Goal: Check status

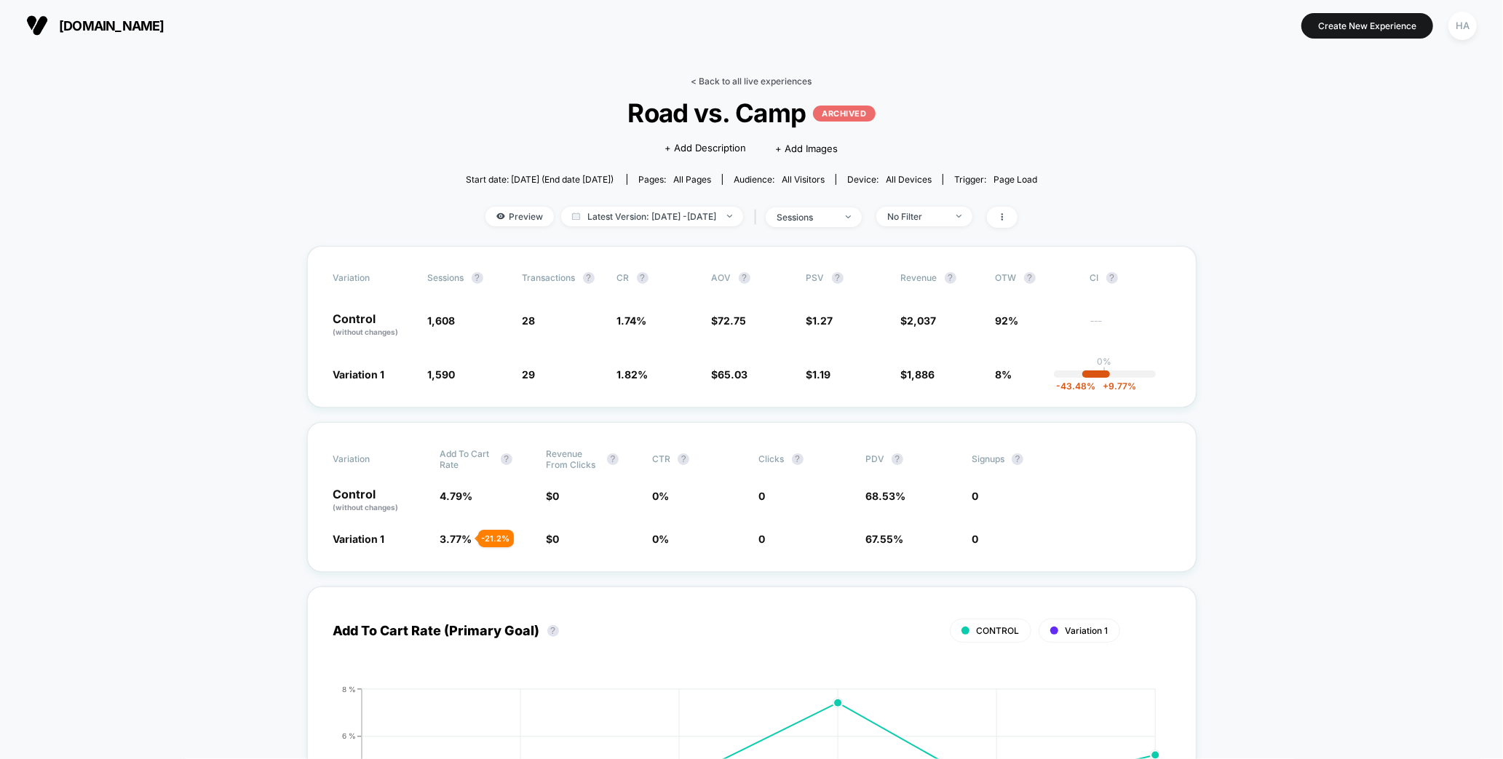
click at [781, 79] on link "< Back to all live experiences" at bounding box center [752, 81] width 121 height 11
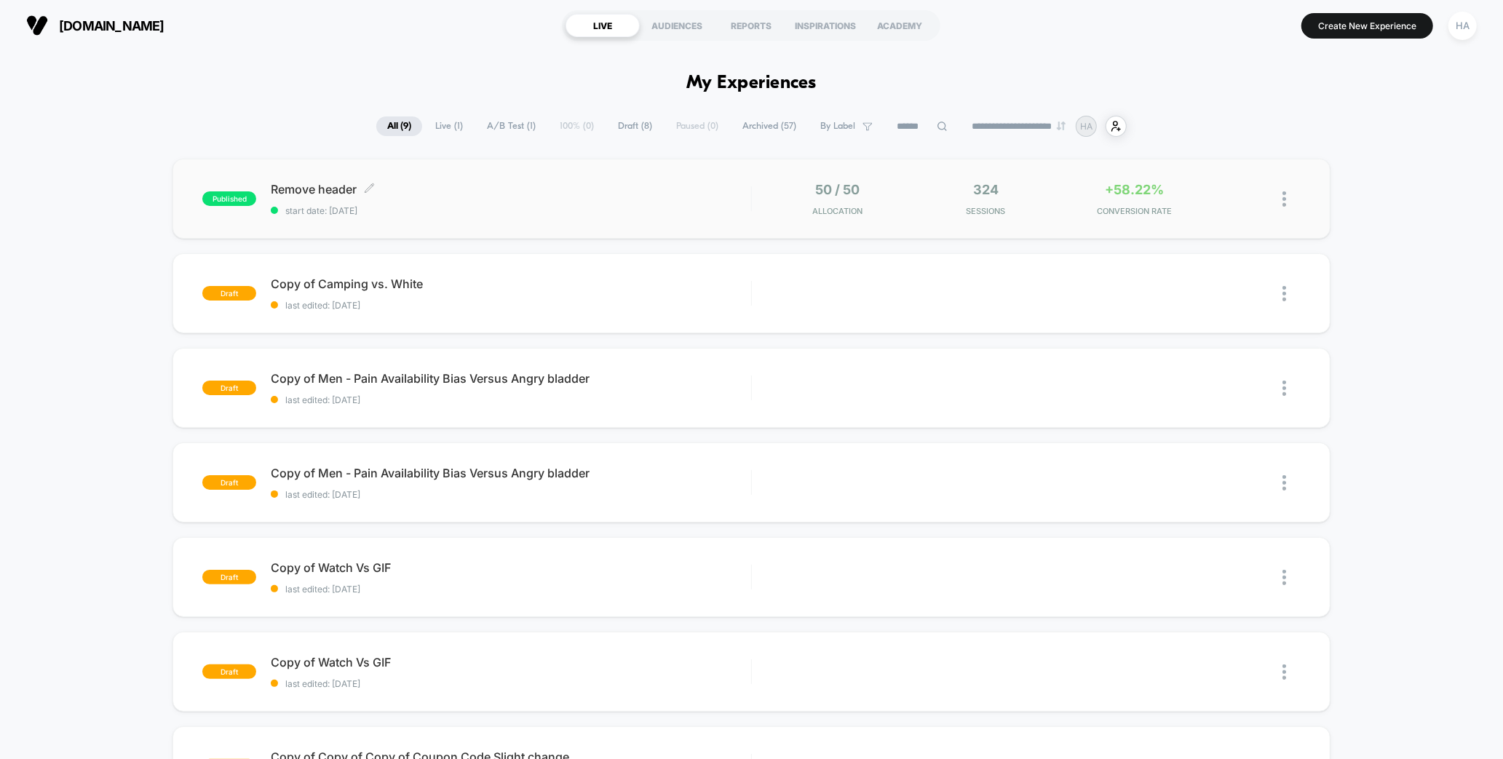
click at [569, 198] on div "Remove header Click to edit experience details Click to edit experience details…" at bounding box center [511, 199] width 480 height 34
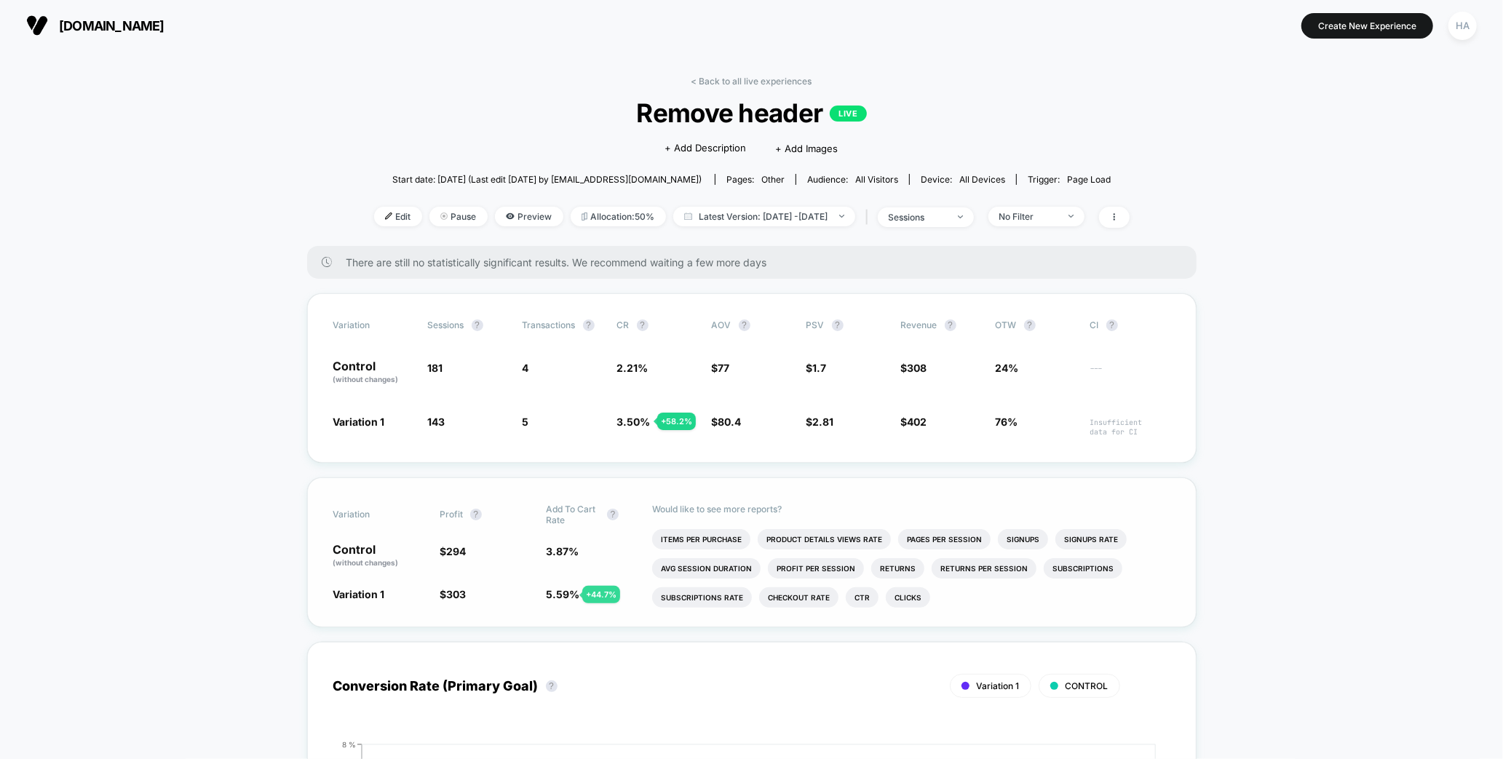
click at [565, 595] on span "5.59 %" at bounding box center [562, 594] width 33 height 12
click at [571, 547] on span "3.87 %" at bounding box center [562, 551] width 33 height 12
